Goal: Use online tool/utility: Use online tool/utility

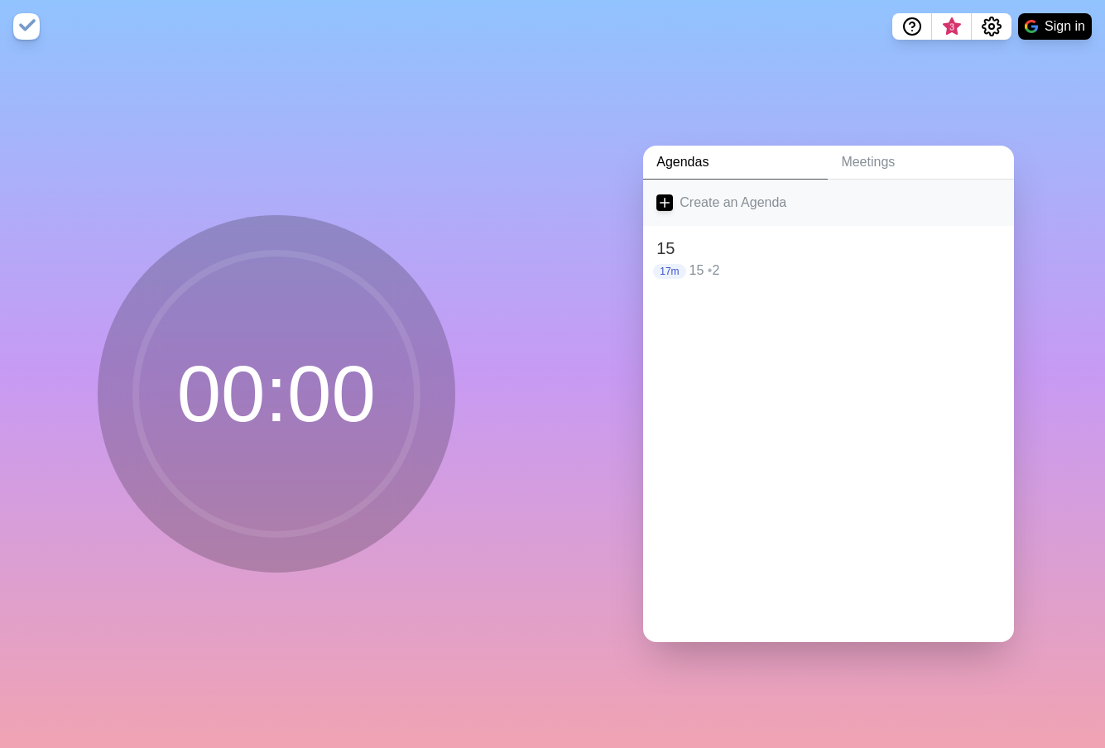
click at [832, 213] on link "Create an Agenda" at bounding box center [828, 203] width 371 height 46
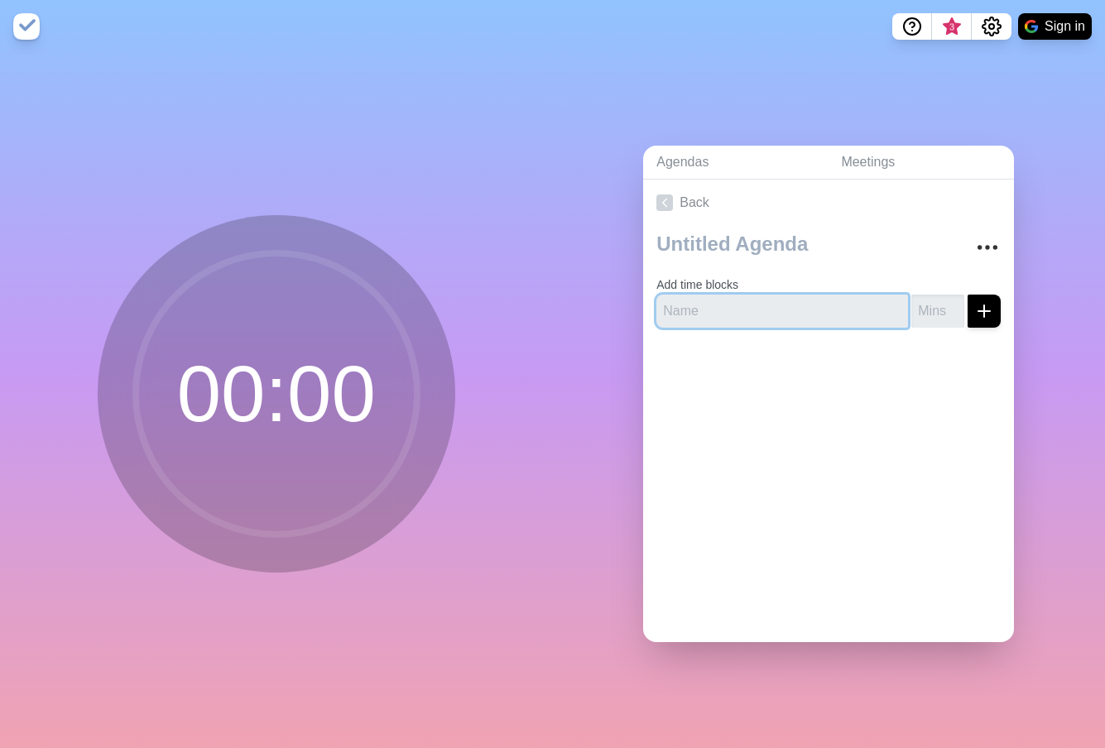
click at [807, 297] on input "text" at bounding box center [782, 311] width 252 height 33
click at [802, 405] on div "Back Add time blocks" at bounding box center [828, 411] width 371 height 462
click at [696, 189] on link "Back" at bounding box center [828, 203] width 371 height 46
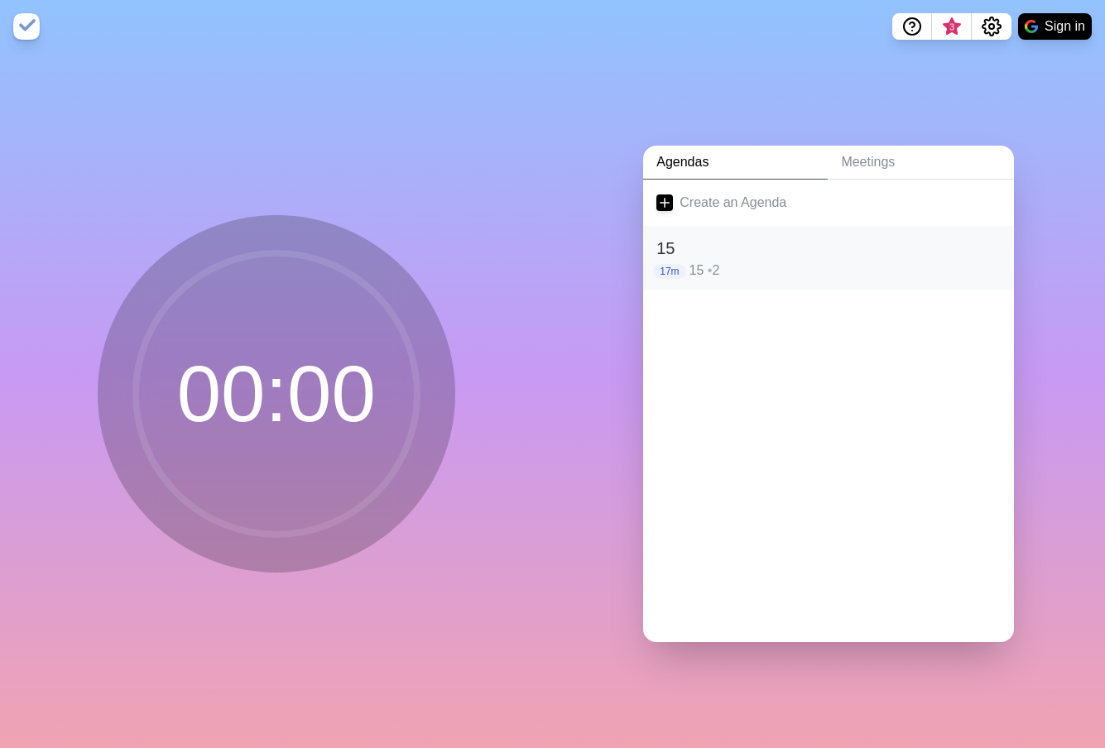
click at [714, 247] on h2 "15" at bounding box center [828, 248] width 344 height 25
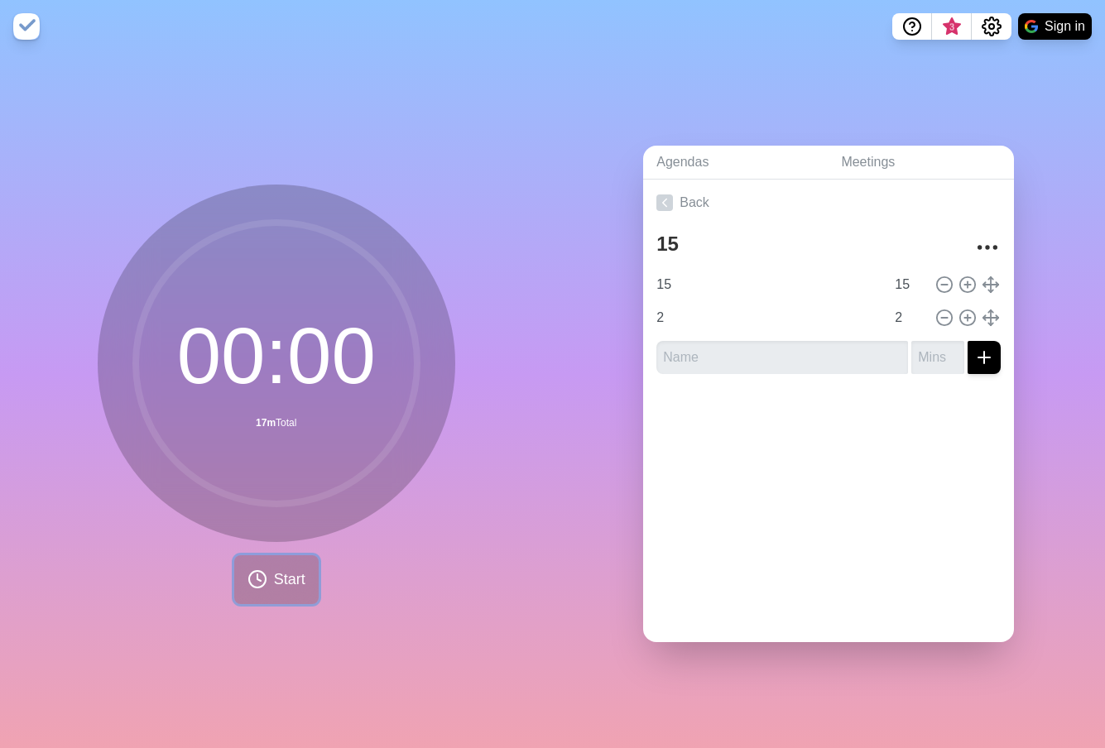
click at [264, 562] on button "Start" at bounding box center [276, 579] width 84 height 49
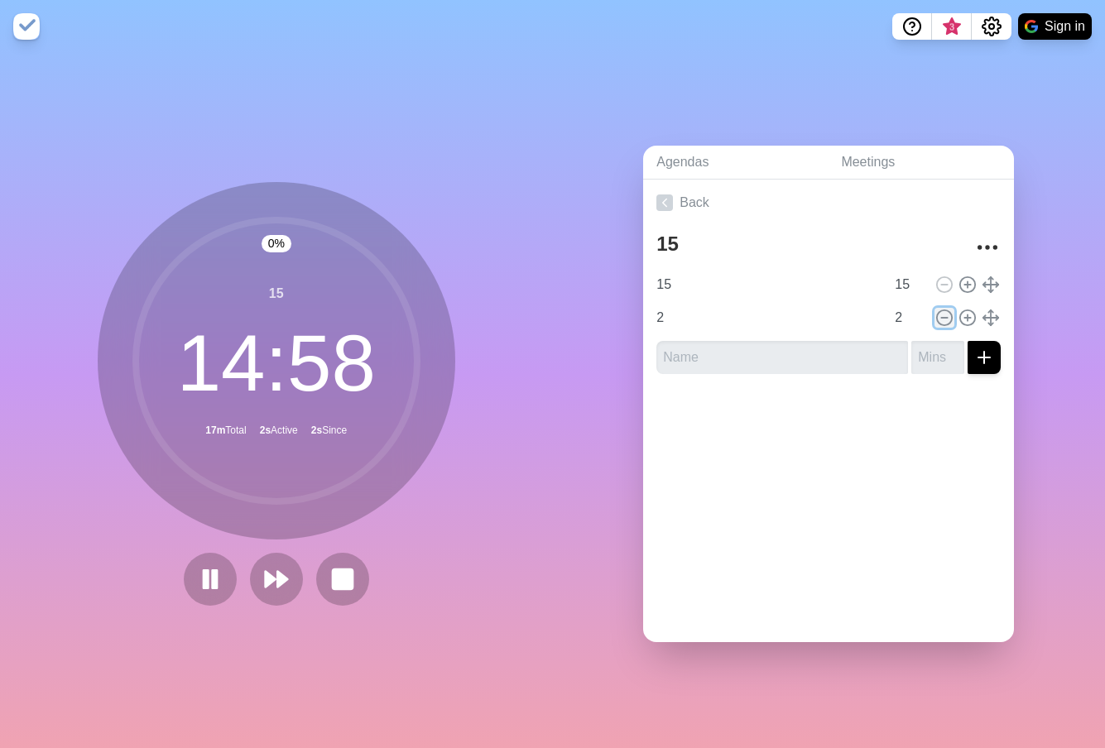
click at [935, 315] on icon at bounding box center [944, 318] width 18 height 18
